Goal: Obtain resource: Obtain resource

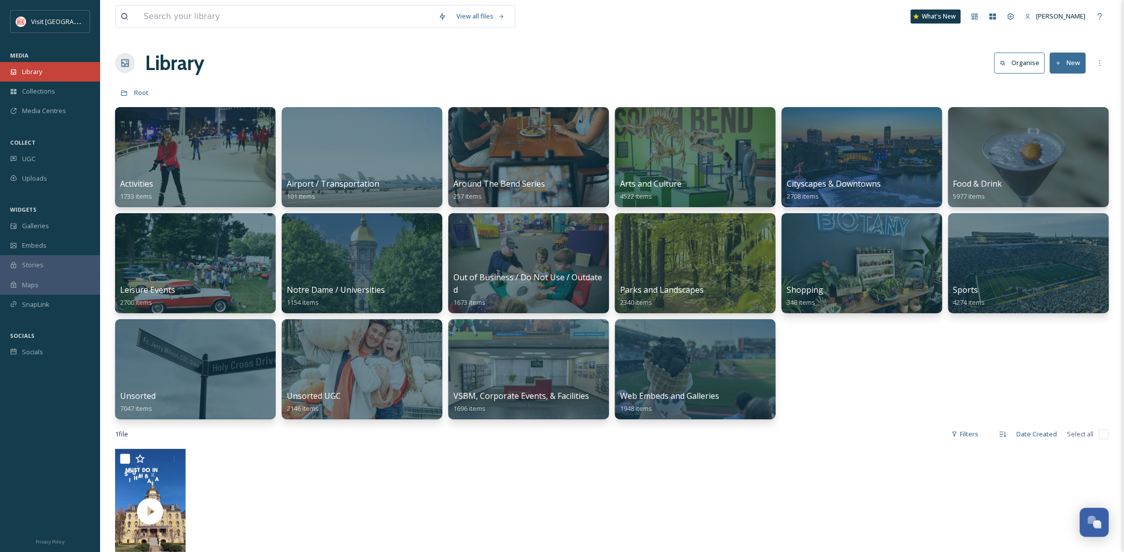
scroll to position [153, 0]
drag, startPoint x: 0, startPoint y: 0, endPoint x: 64, endPoint y: 65, distance: 91.0
click at [64, 65] on div "Library" at bounding box center [50, 72] width 100 height 20
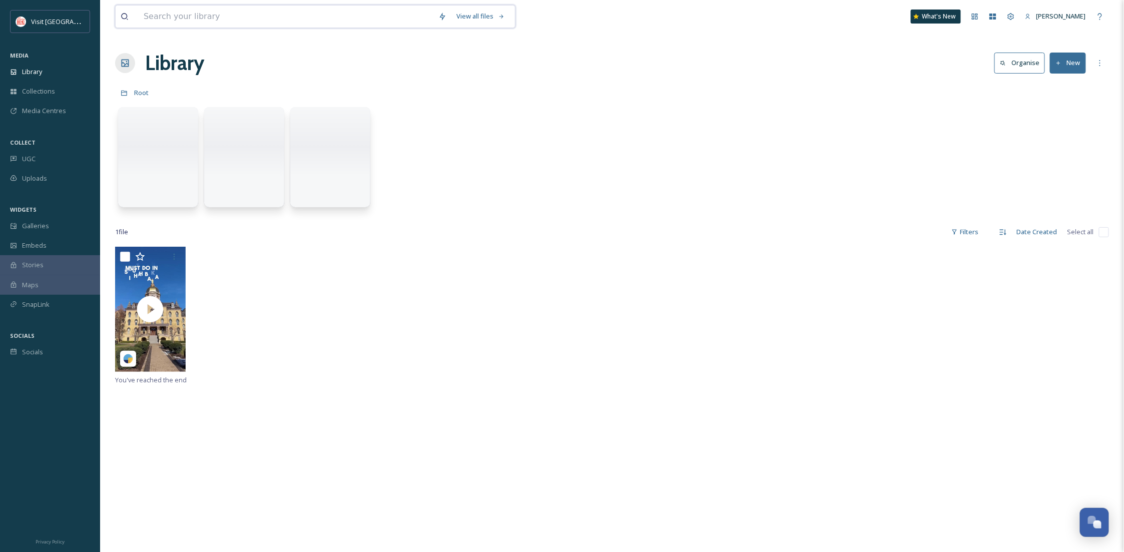
click at [199, 25] on input at bounding box center [286, 17] width 295 height 22
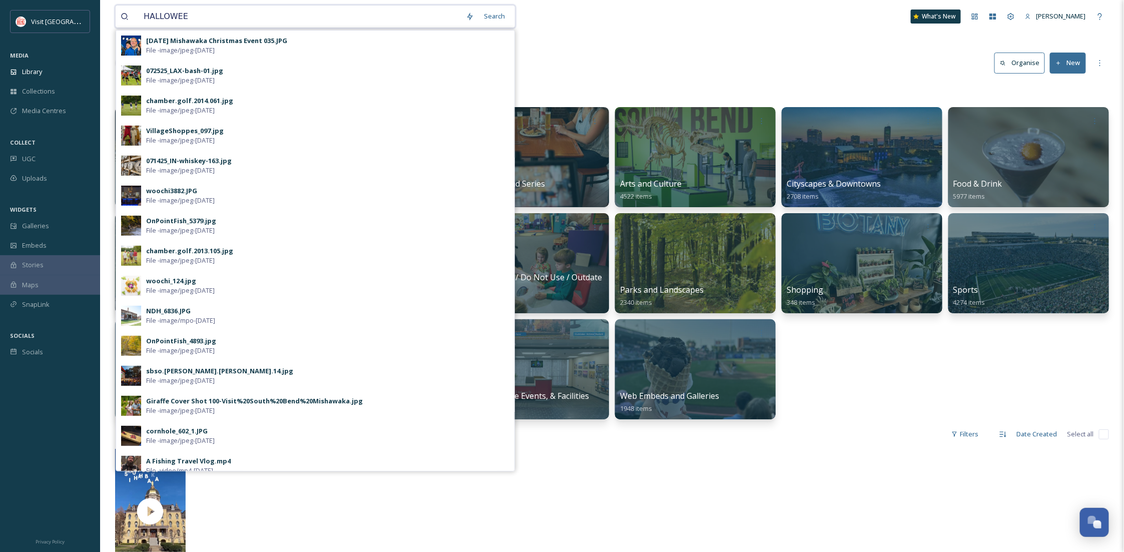
type input "[DATE]"
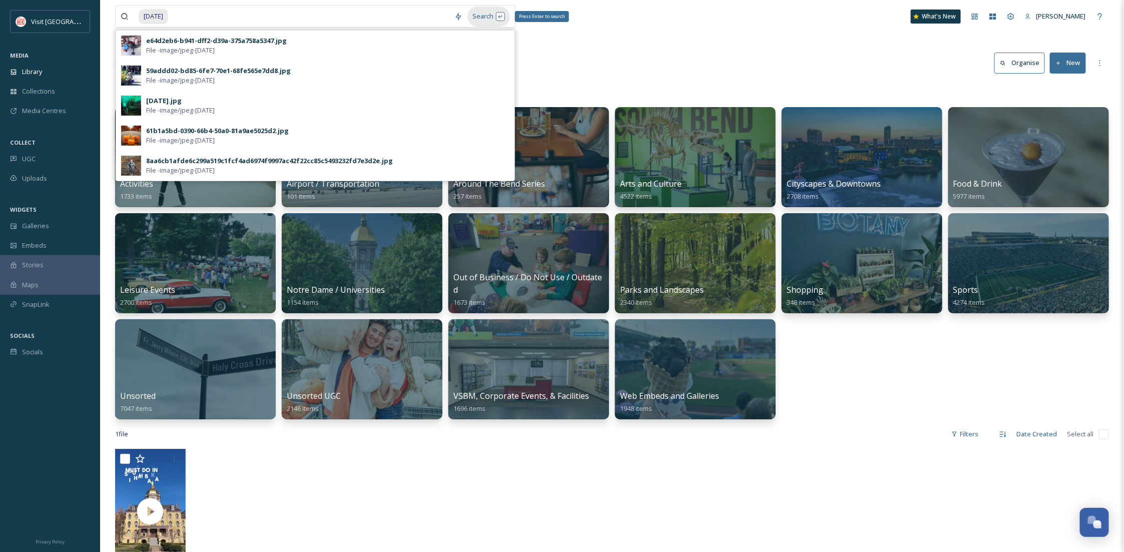
click at [485, 7] on div "Search Press Enter to search" at bounding box center [489, 17] width 43 height 20
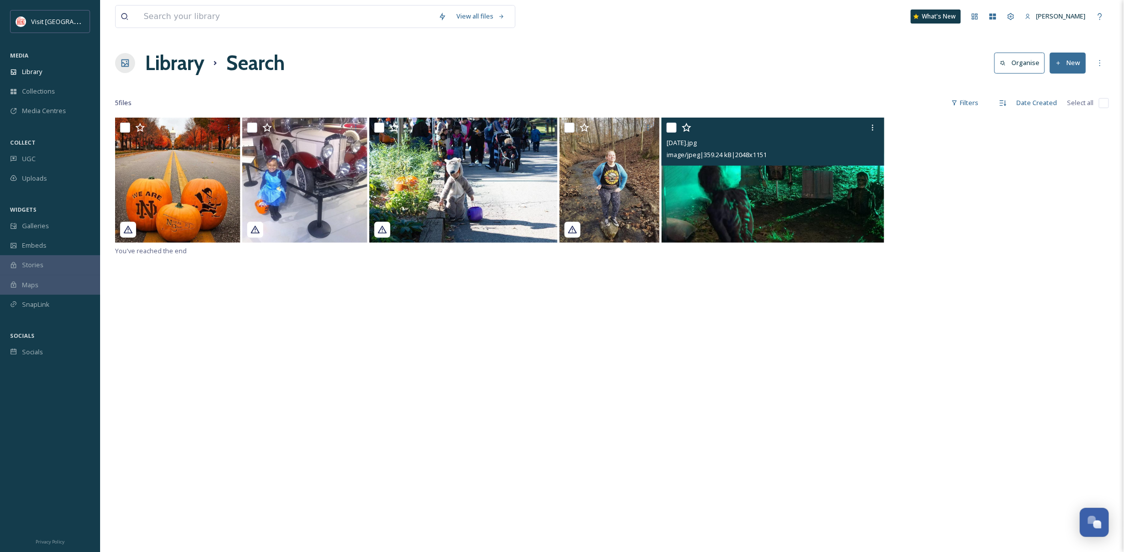
click at [765, 200] on img at bounding box center [773, 180] width 223 height 125
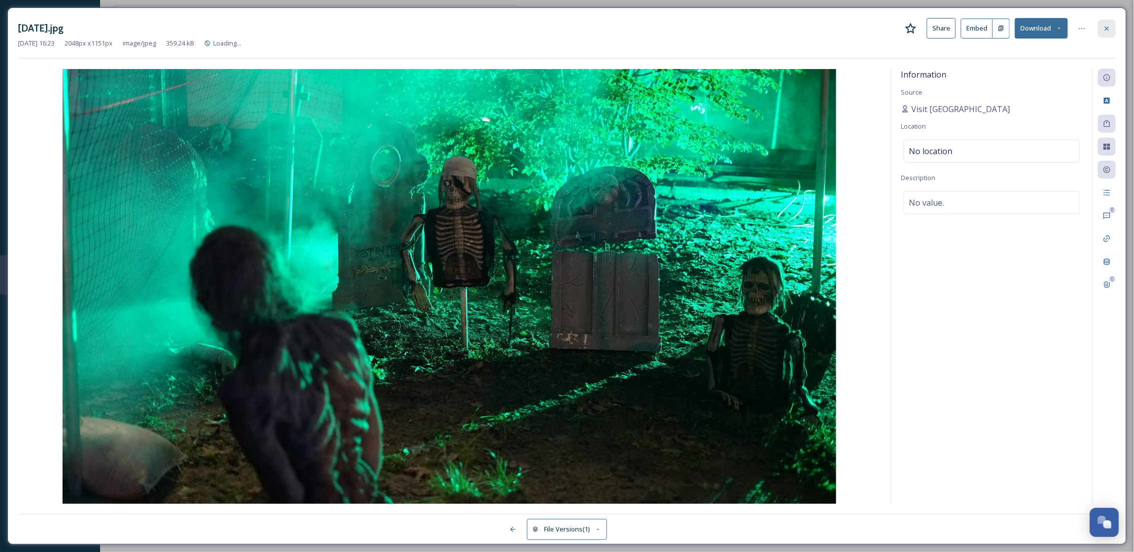
click at [1111, 25] on icon at bounding box center [1107, 29] width 8 height 8
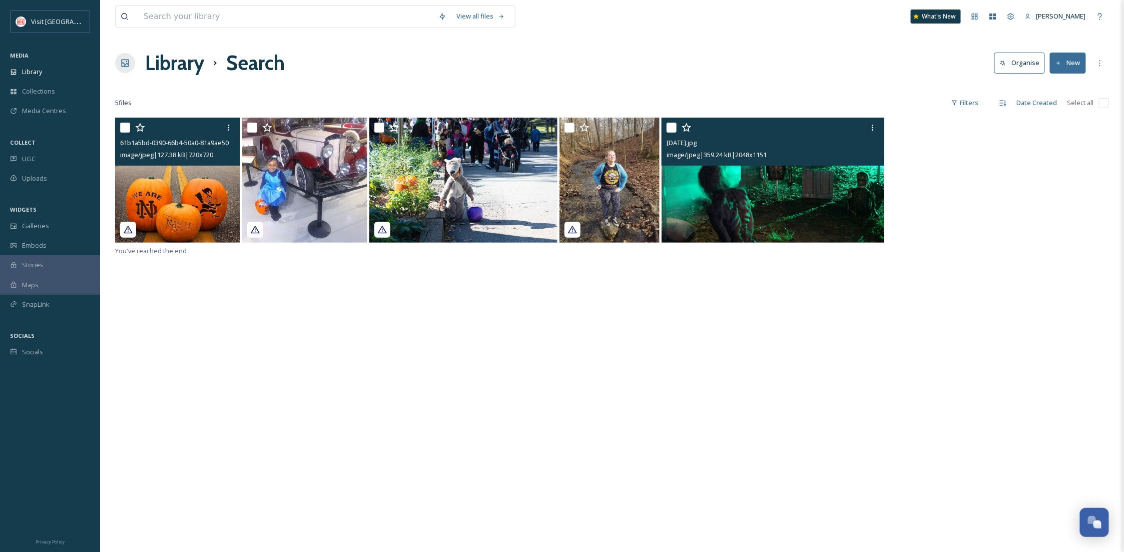
click at [221, 196] on img at bounding box center [177, 180] width 125 height 125
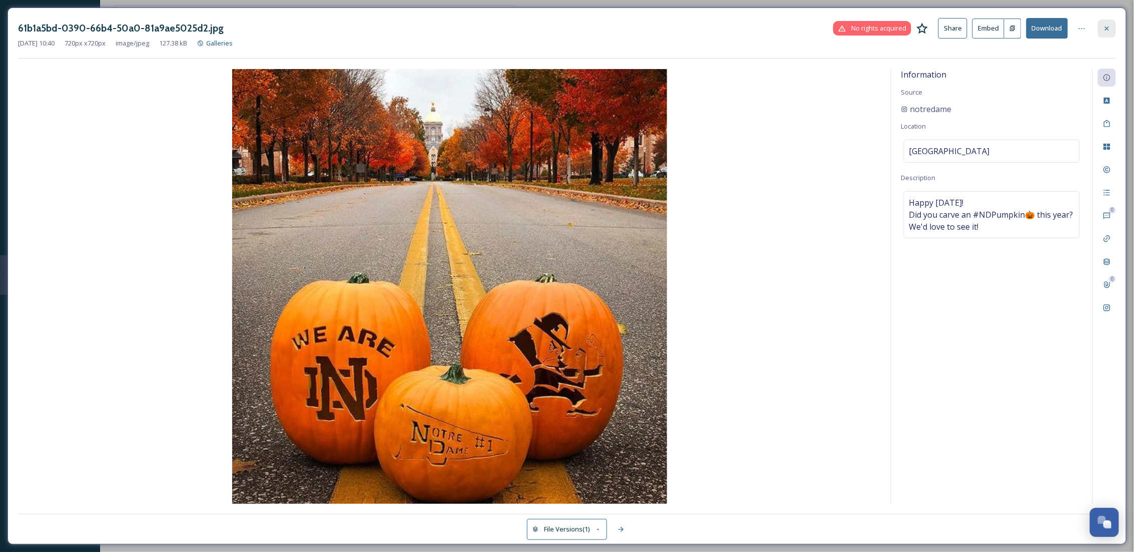
click at [1103, 31] on icon at bounding box center [1107, 29] width 8 height 8
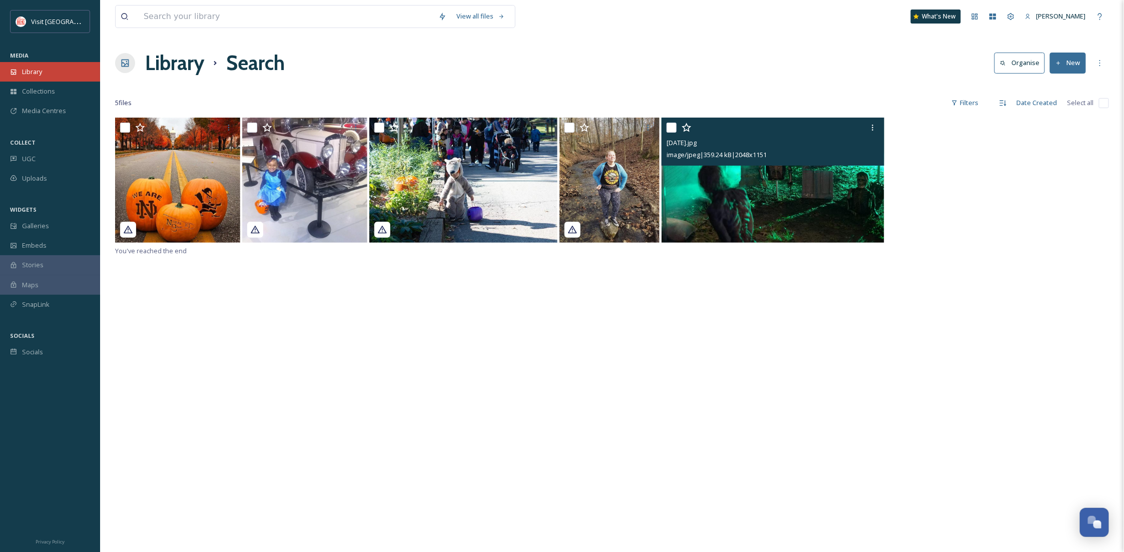
click at [42, 66] on div "Library" at bounding box center [50, 72] width 100 height 20
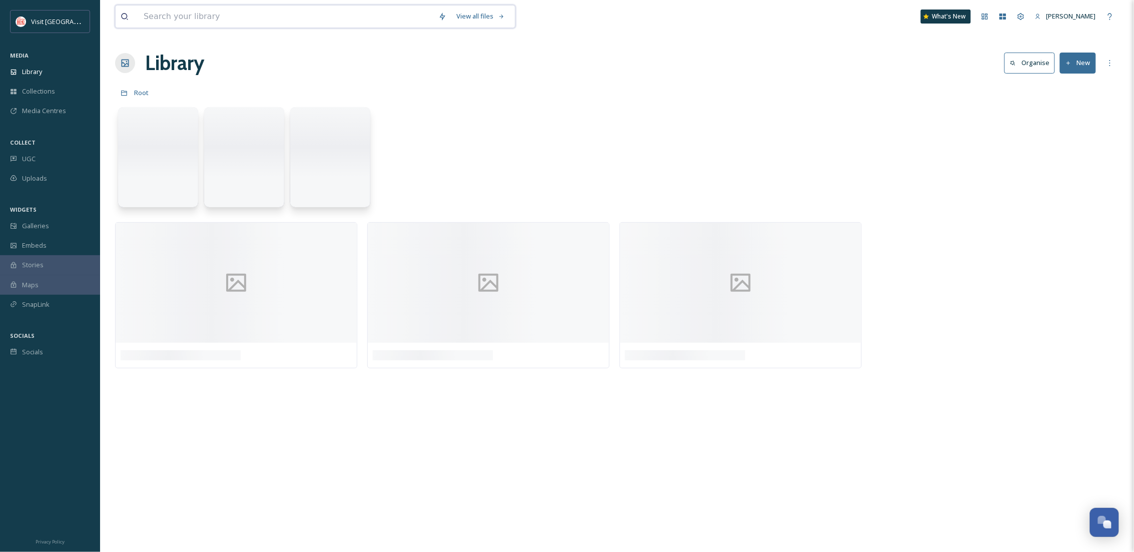
click at [172, 22] on input at bounding box center [286, 17] width 295 height 22
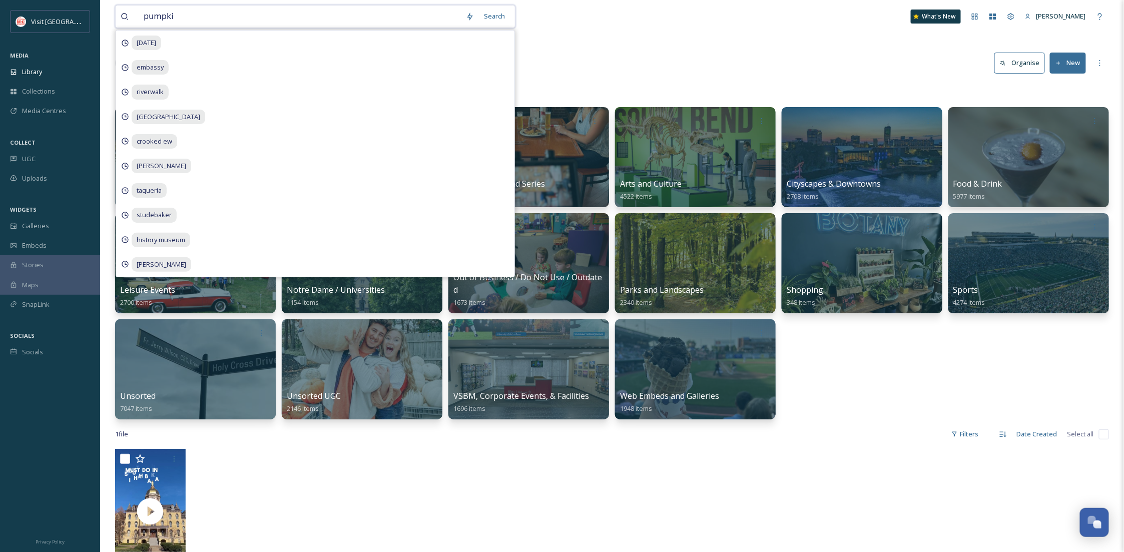
type input "pumpkin"
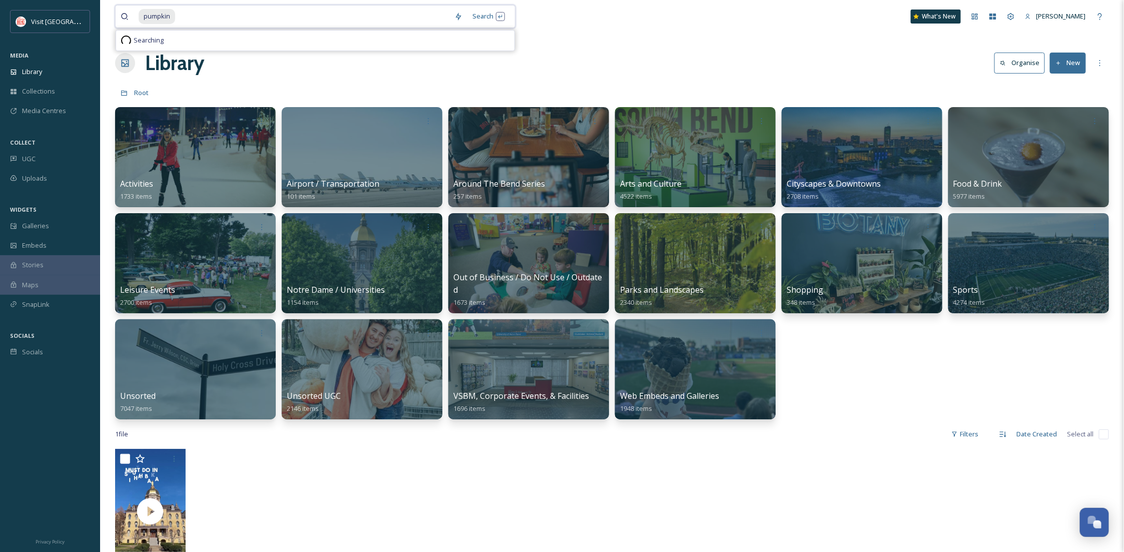
drag, startPoint x: 189, startPoint y: 20, endPoint x: 96, endPoint y: 15, distance: 93.2
click at [96, 16] on div "Visit [GEOGRAPHIC_DATA] MEDIA Library Collections Media Centres COLLECT UGC Upl…" at bounding box center [562, 500] width 1124 height 1001
click at [222, 13] on input at bounding box center [312, 17] width 273 height 22
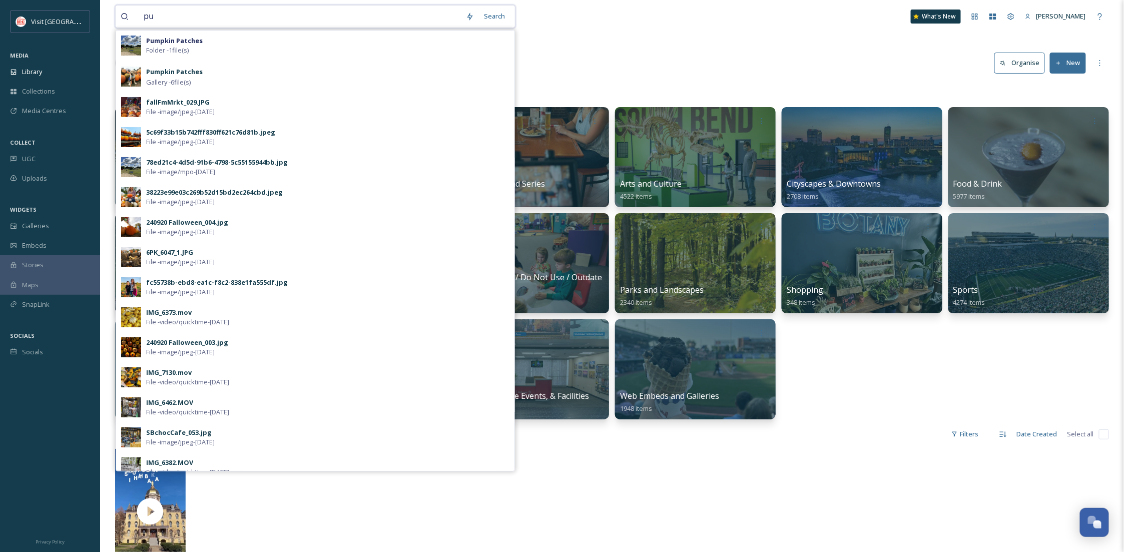
type input "p"
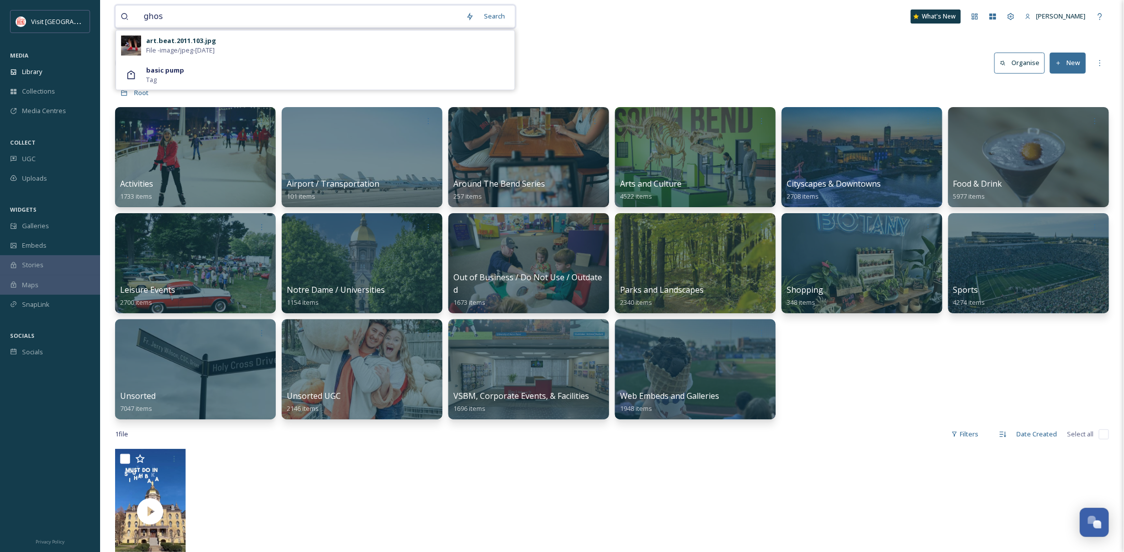
type input "ghost"
click at [494, 19] on div "Search Press Enter to search" at bounding box center [489, 17] width 43 height 20
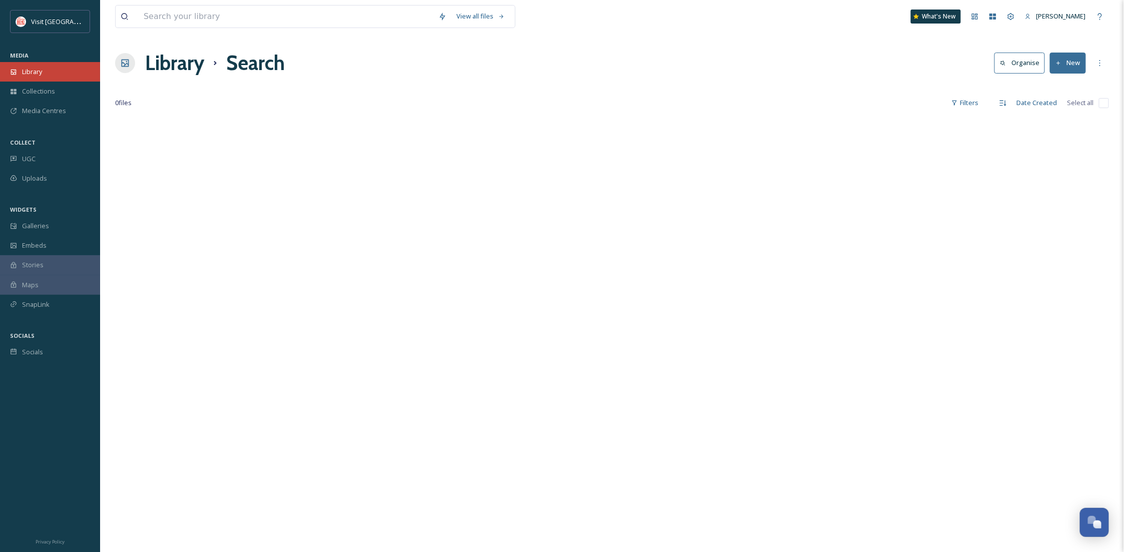
click at [48, 73] on div "Library" at bounding box center [50, 72] width 100 height 20
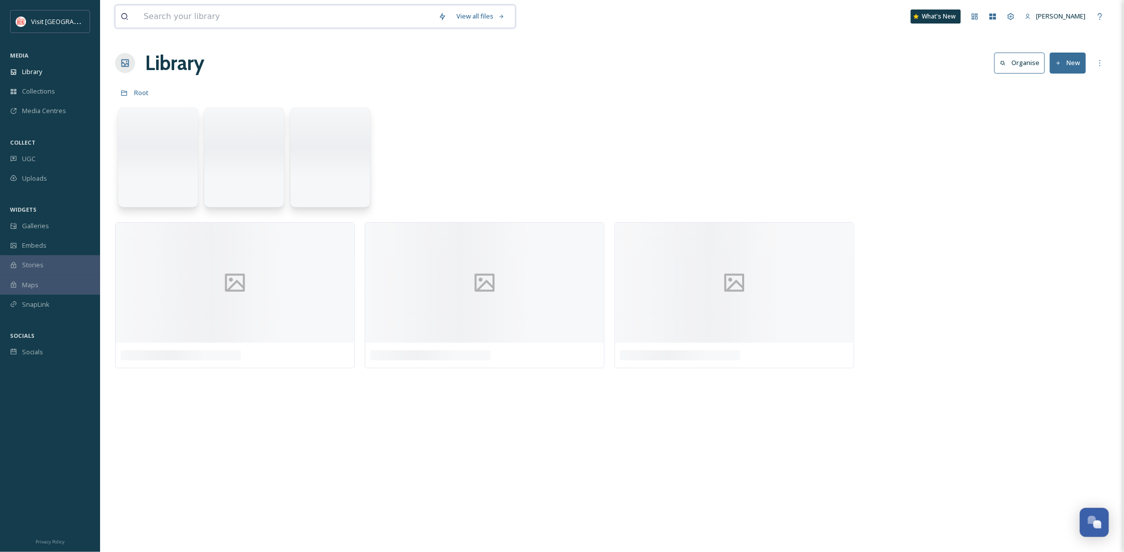
click at [176, 16] on input at bounding box center [286, 17] width 295 height 22
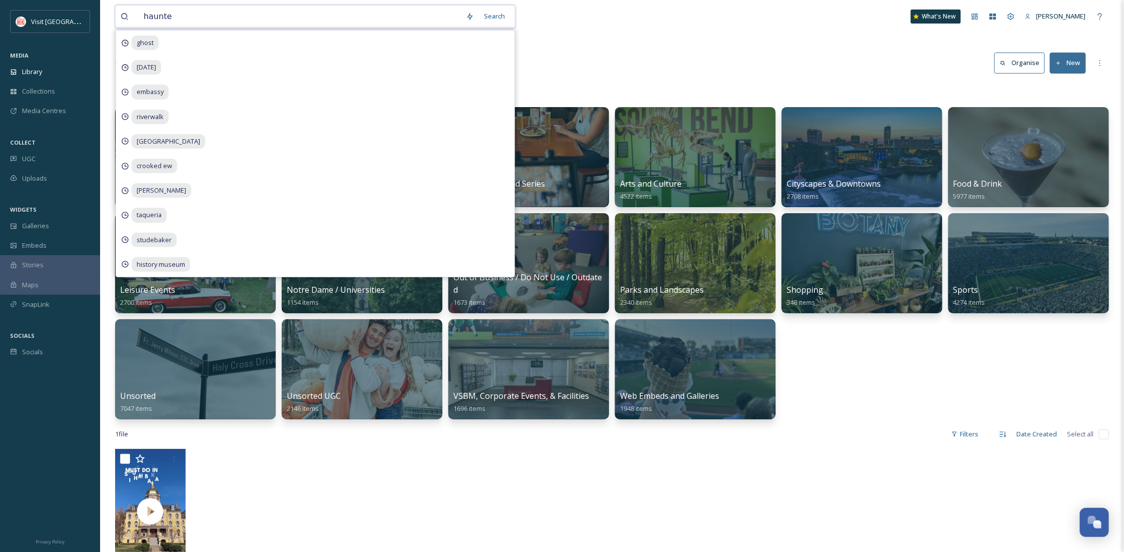
type input "haunted"
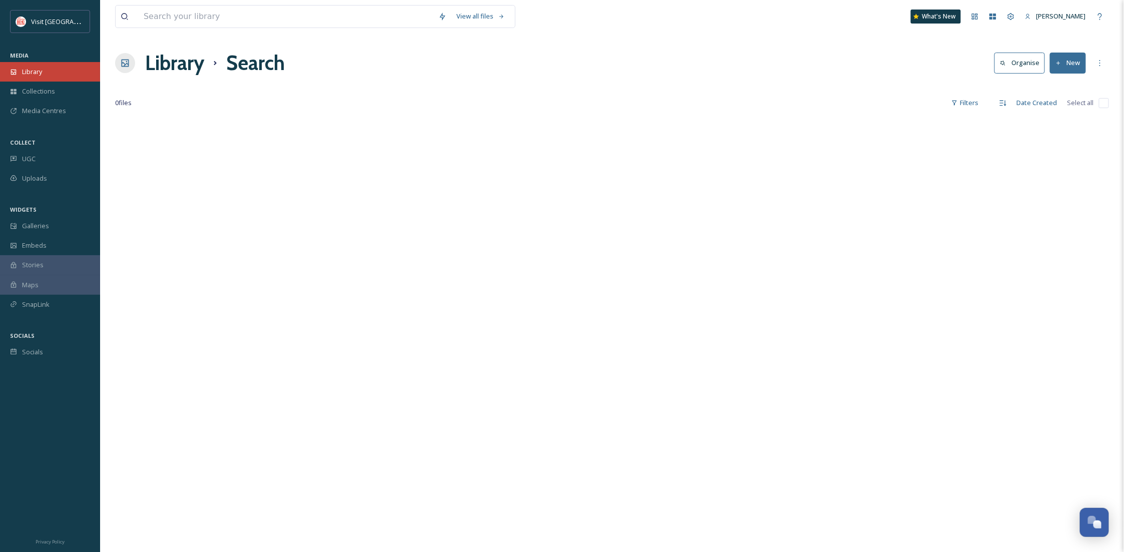
click at [23, 72] on span "Library" at bounding box center [32, 72] width 20 height 10
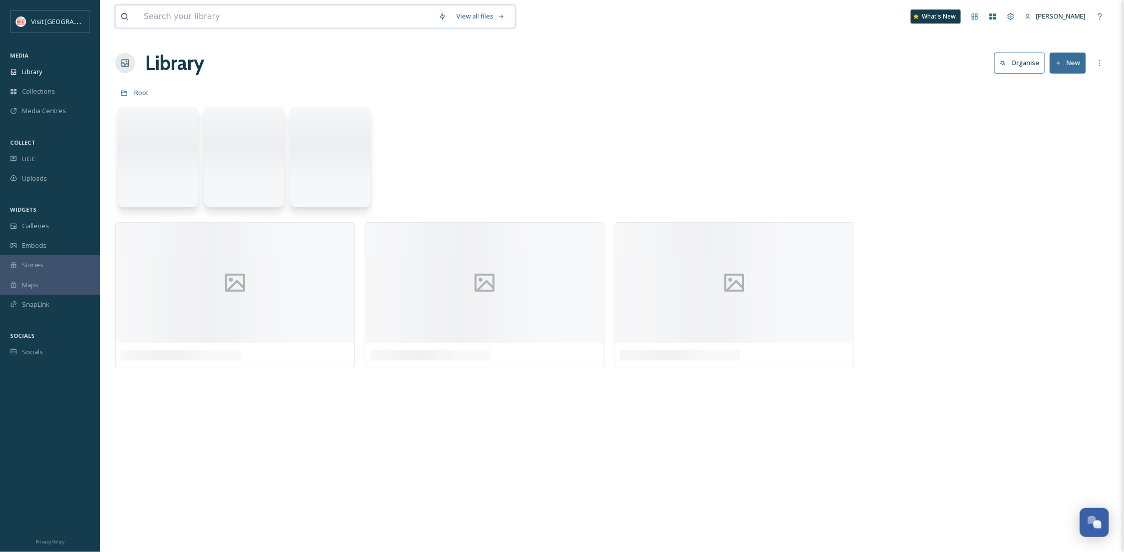
click at [217, 25] on input at bounding box center [286, 17] width 295 height 22
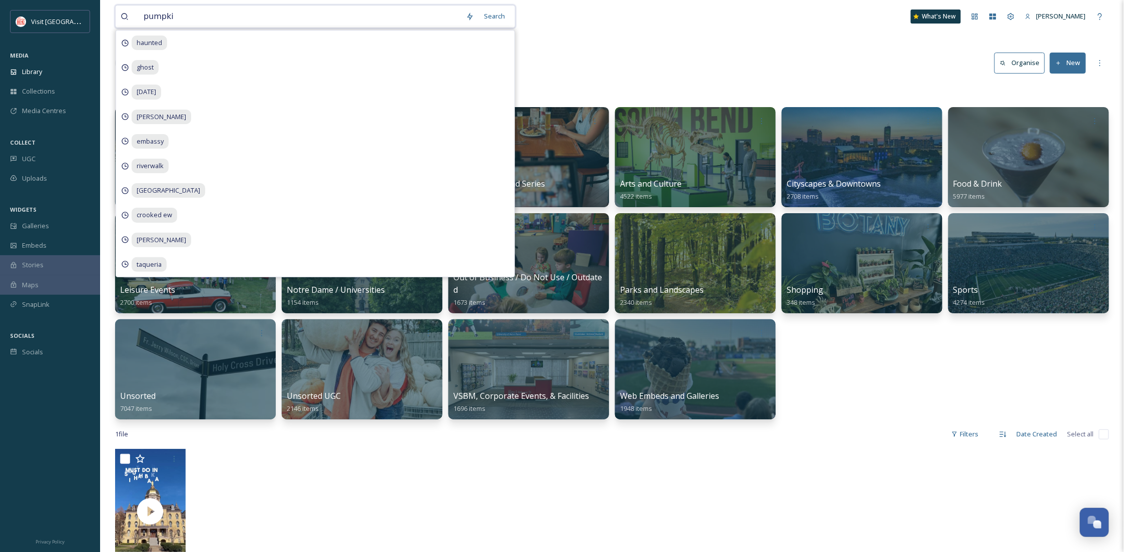
type input "pumpkin"
type input "\"
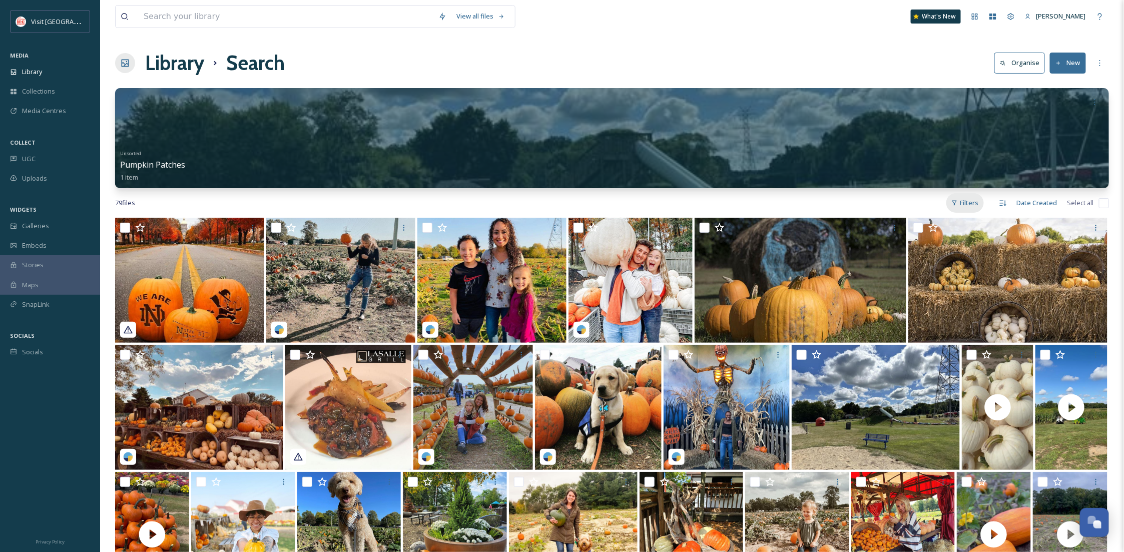
click at [966, 203] on div "Filters" at bounding box center [966, 203] width 38 height 20
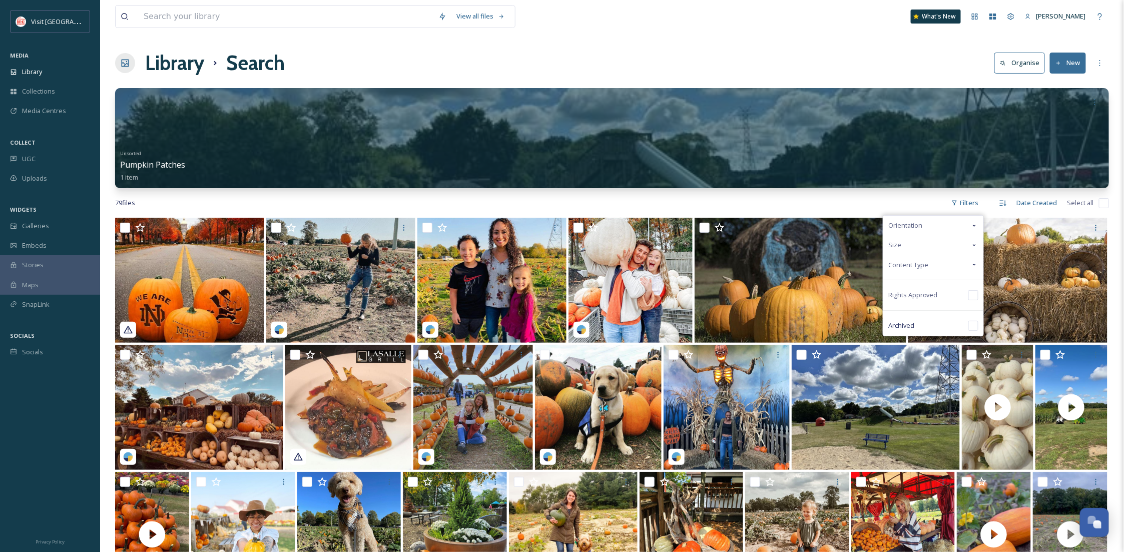
click at [939, 264] on div "Content Type" at bounding box center [934, 265] width 100 height 20
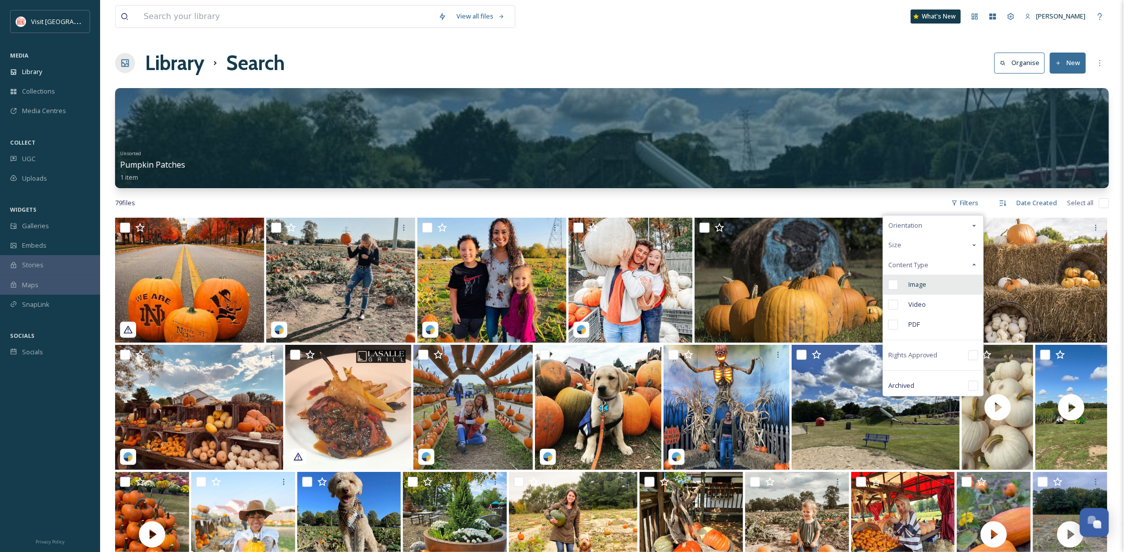
click at [940, 281] on div "Image" at bounding box center [934, 285] width 100 height 20
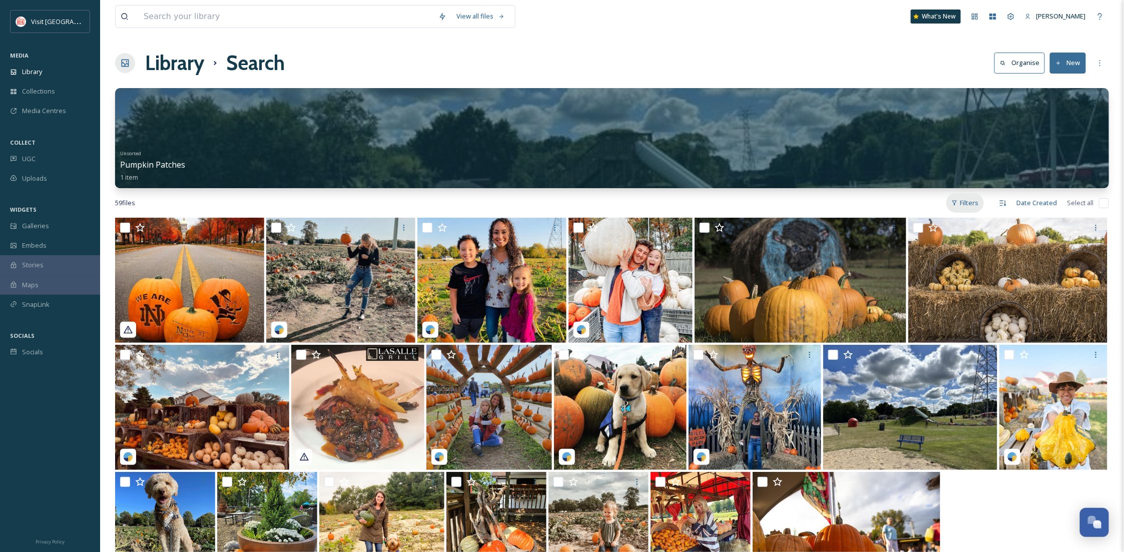
click at [974, 196] on div "Filters" at bounding box center [966, 203] width 38 height 20
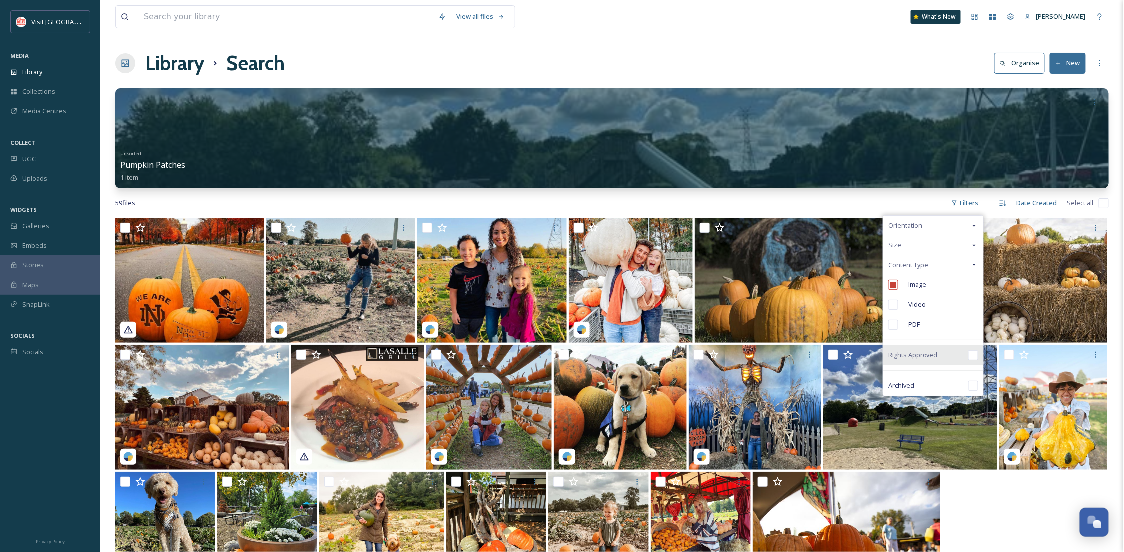
click at [933, 361] on div "Rights Approved" at bounding box center [934, 355] width 100 height 20
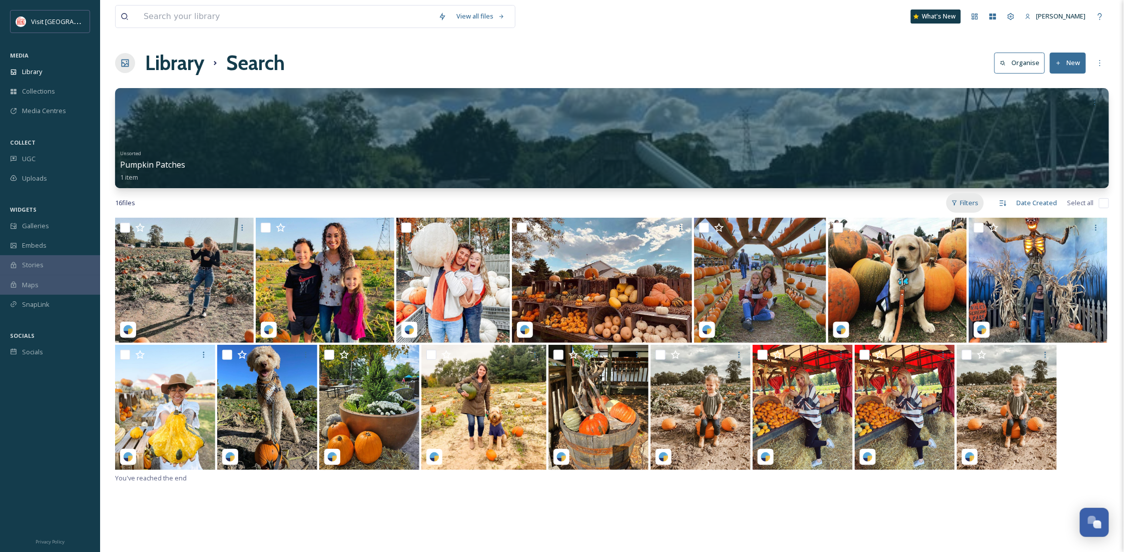
click at [966, 200] on div "Filters" at bounding box center [966, 203] width 38 height 20
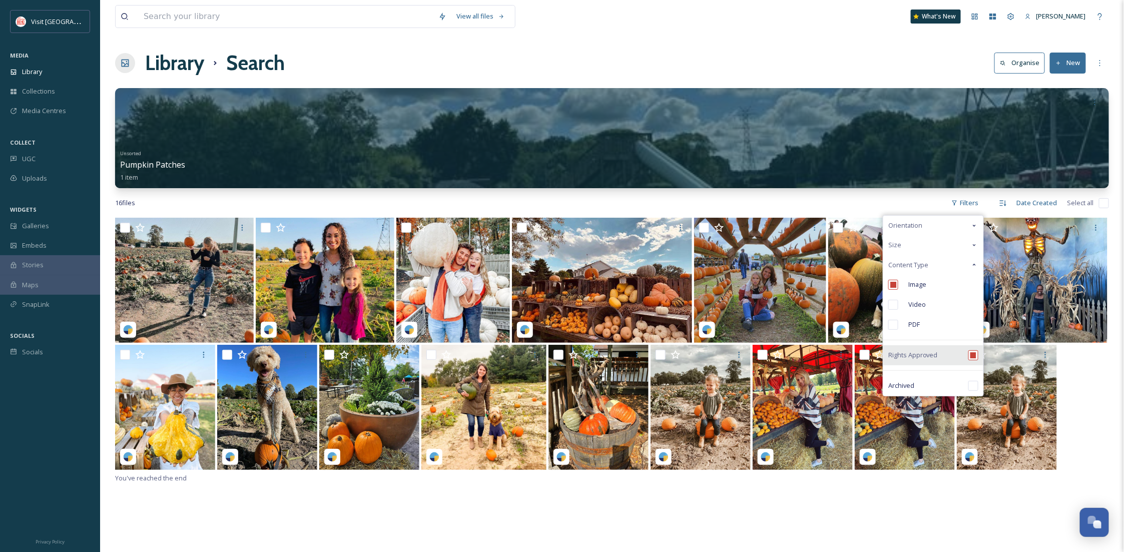
click at [943, 351] on div "Rights Approved" at bounding box center [934, 355] width 100 height 20
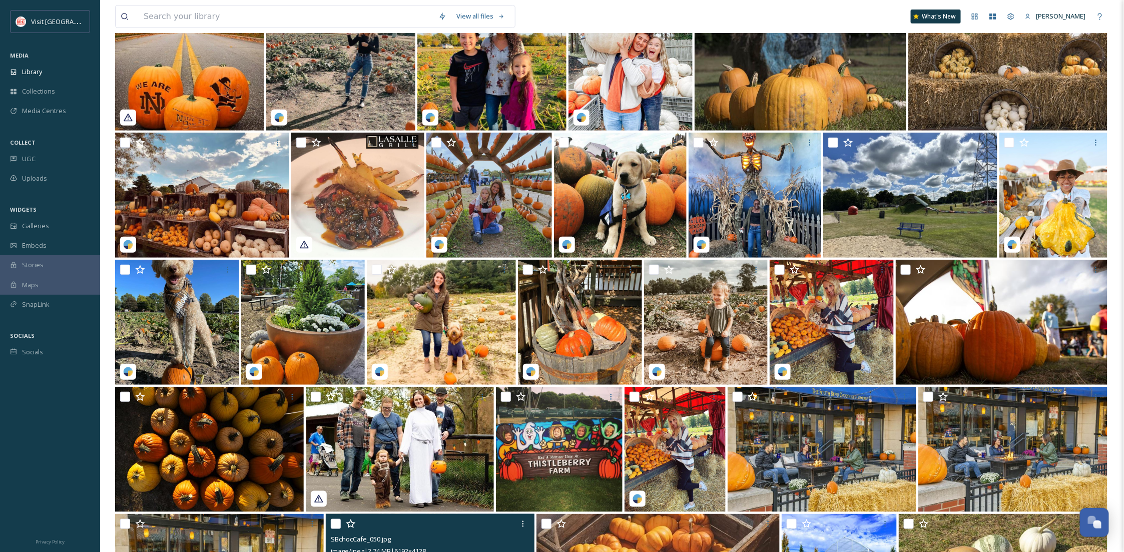
scroll to position [237, 0]
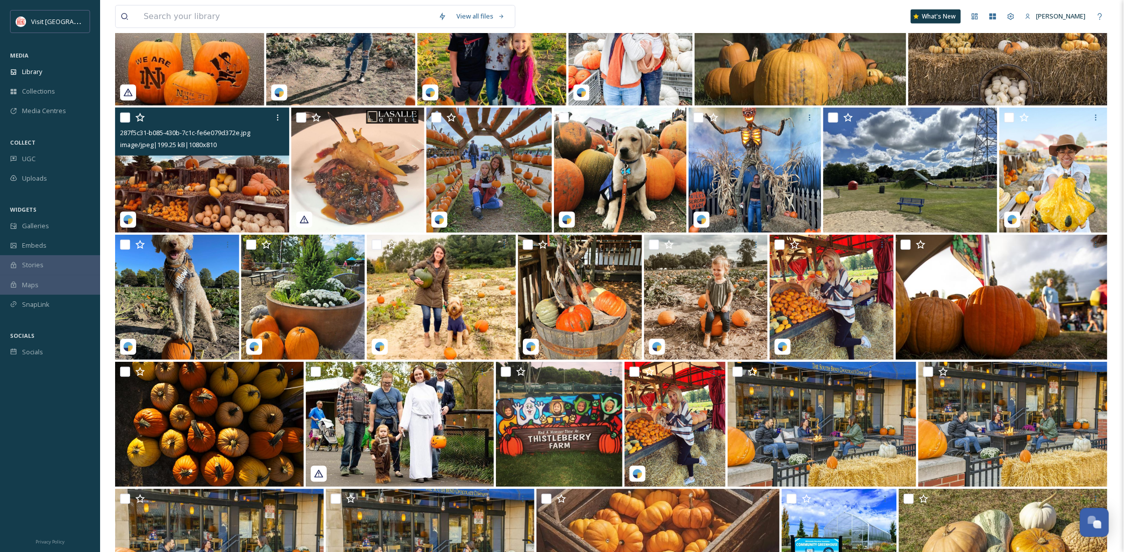
click at [261, 180] on img at bounding box center [202, 170] width 174 height 125
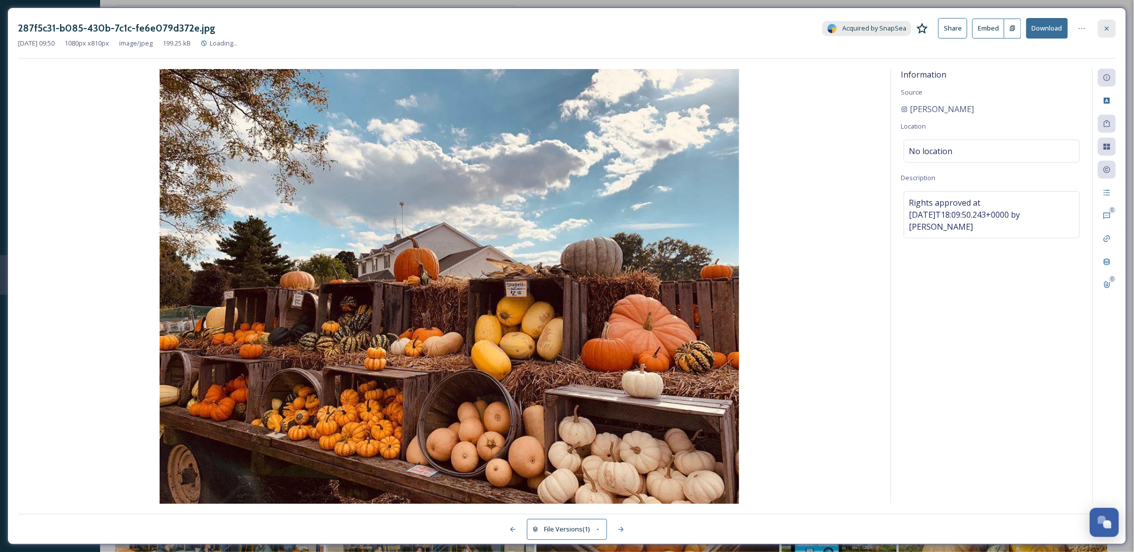
click at [1098, 33] on div at bounding box center [1107, 29] width 18 height 18
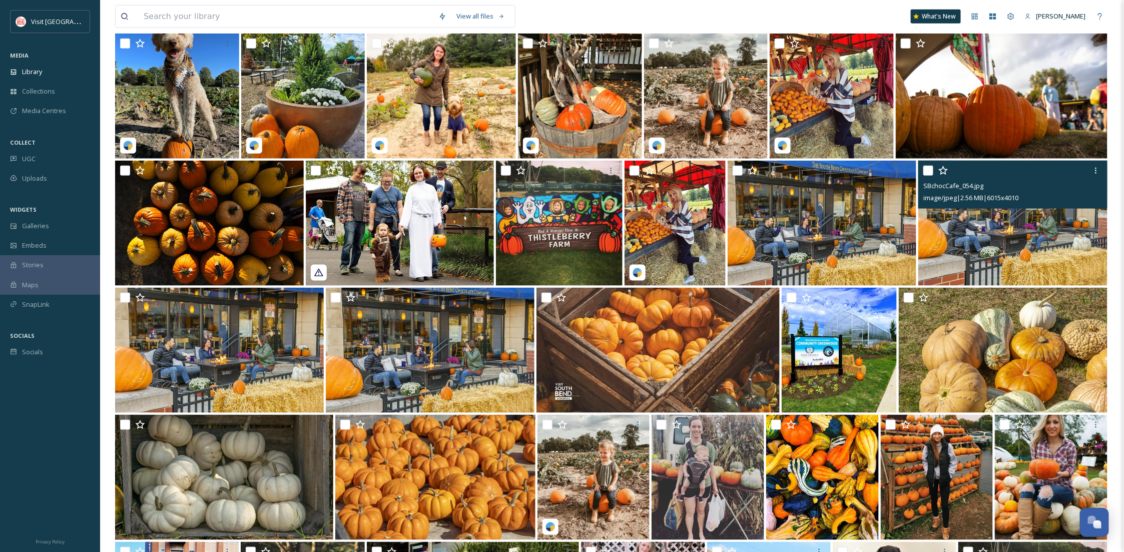
scroll to position [504, 0]
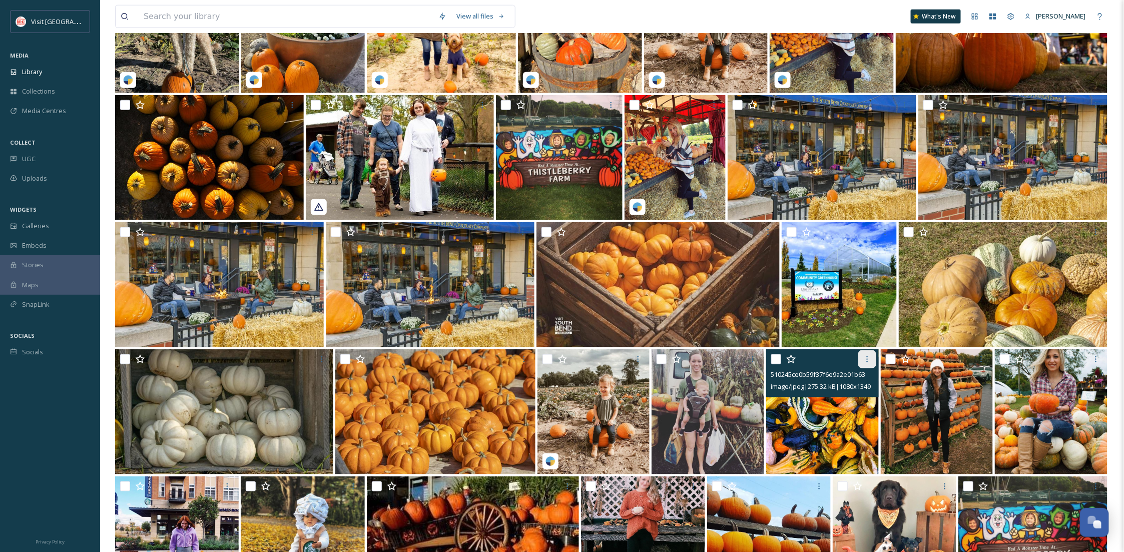
click at [866, 360] on icon at bounding box center [868, 359] width 8 height 8
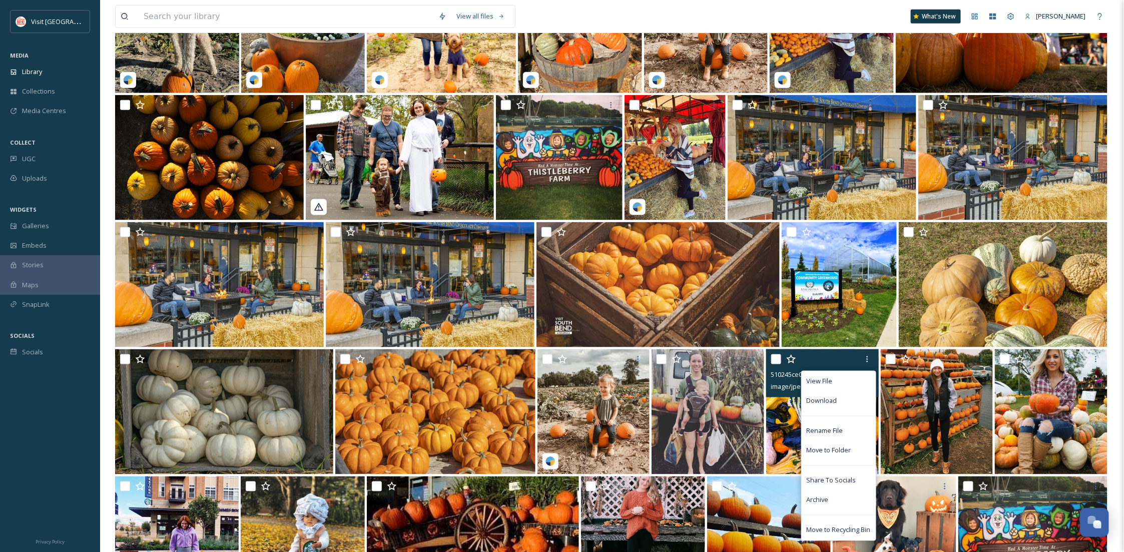
click at [827, 409] on div "Download" at bounding box center [839, 401] width 74 height 20
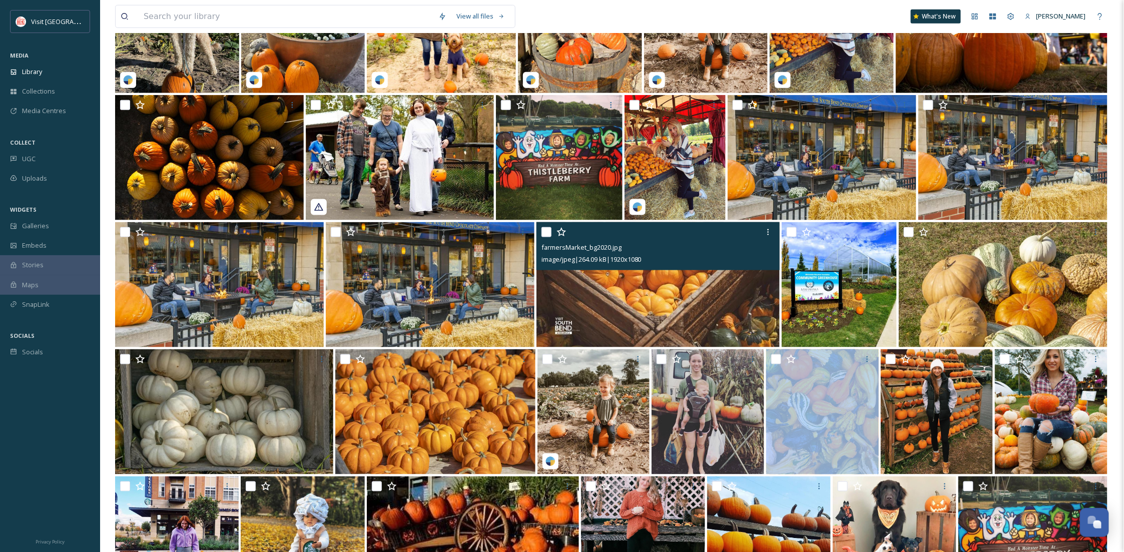
click at [800, 417] on div at bounding box center [822, 411] width 113 height 125
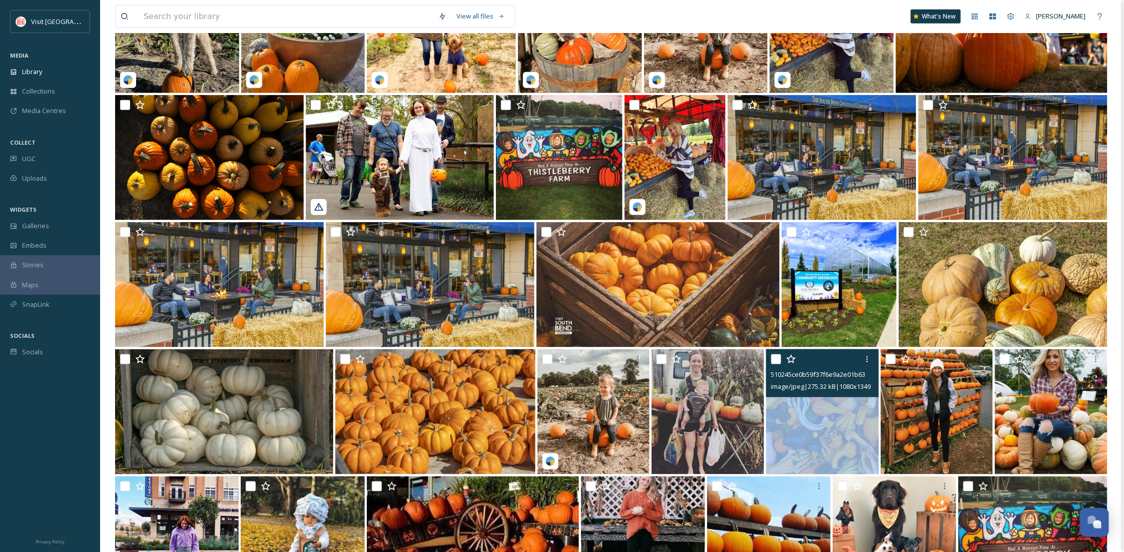
click at [800, 417] on img at bounding box center [822, 411] width 113 height 125
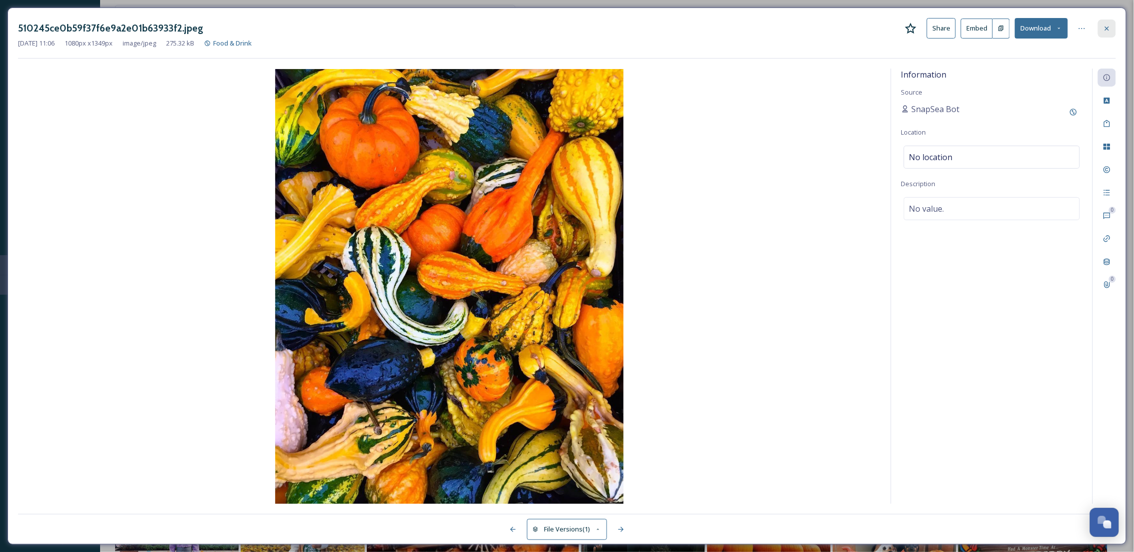
click at [1108, 32] on icon at bounding box center [1107, 29] width 8 height 8
